Goal: Find specific page/section: Find specific page/section

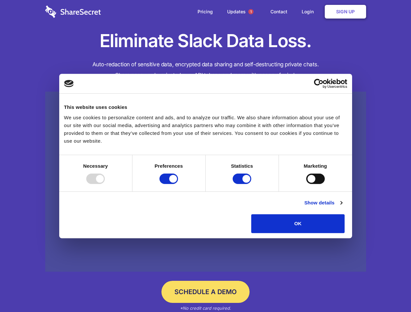
click at [105, 184] on div at bounding box center [95, 179] width 19 height 10
click at [178, 184] on input "Preferences" at bounding box center [168, 179] width 19 height 10
checkbox input "false"
click at [243, 184] on input "Statistics" at bounding box center [242, 179] width 19 height 10
checkbox input "false"
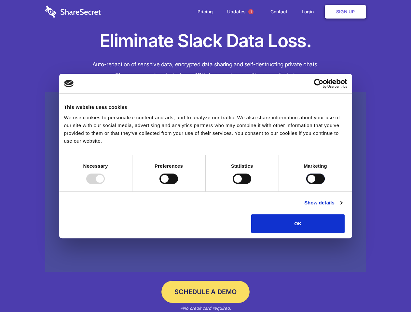
click at [306, 184] on input "Marketing" at bounding box center [315, 179] width 19 height 10
checkbox input "true"
click at [342, 207] on link "Show details" at bounding box center [323, 203] width 38 height 8
click at [0, 0] on li "Necessary 7 Necessary cookies help make a website usable by enabling basic func…" at bounding box center [0, 0] width 0 height 0
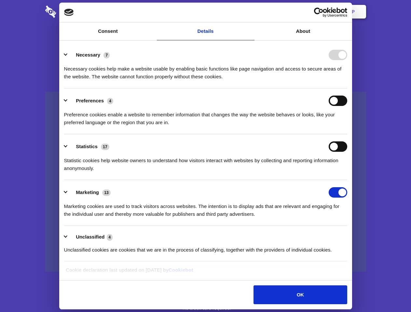
click at [250, 12] on span "1" at bounding box center [250, 11] width 5 height 5
